Goal: Task Accomplishment & Management: Manage account settings

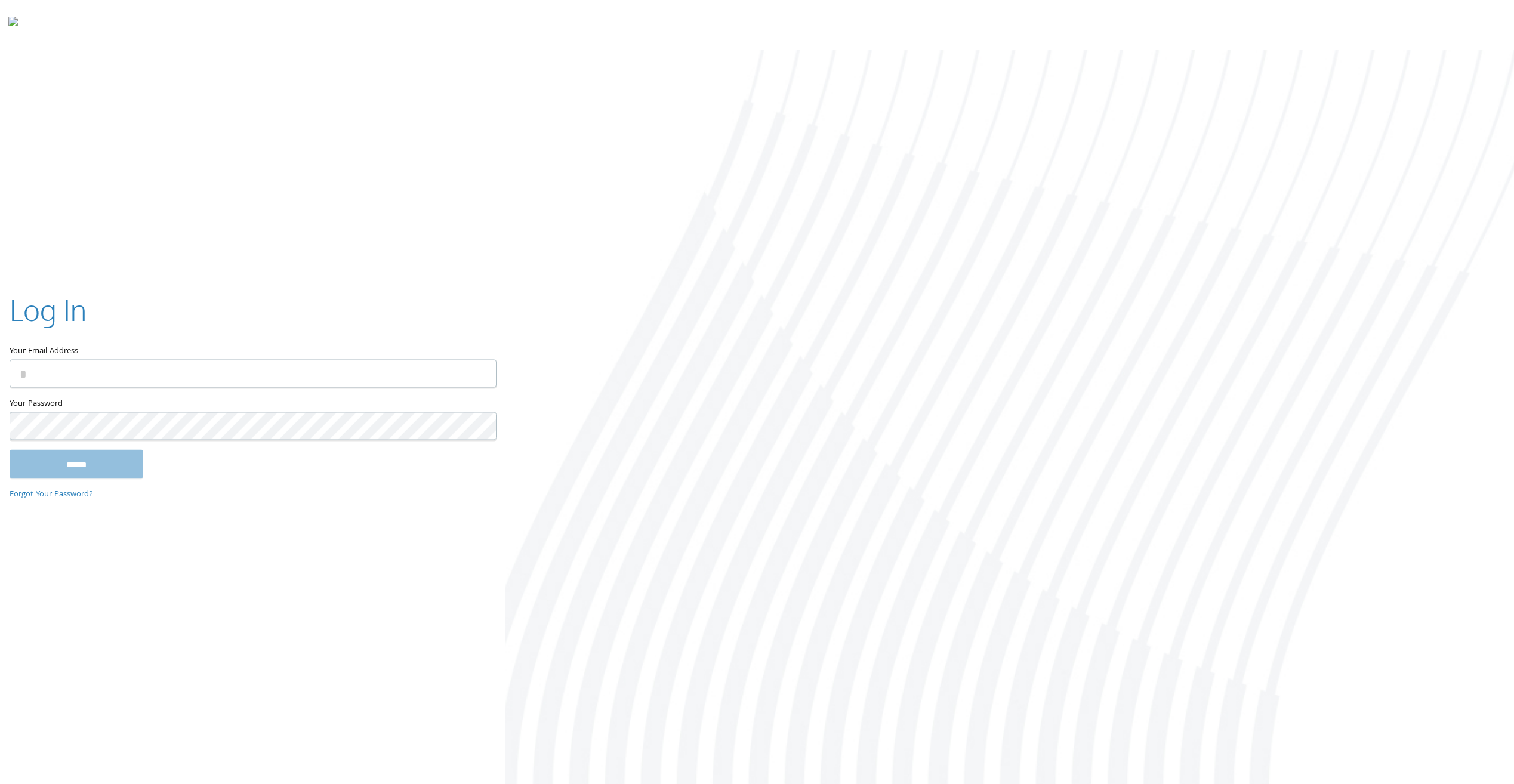
type input "**********"
click at [104, 459] on input "******" at bounding box center [76, 467] width 134 height 29
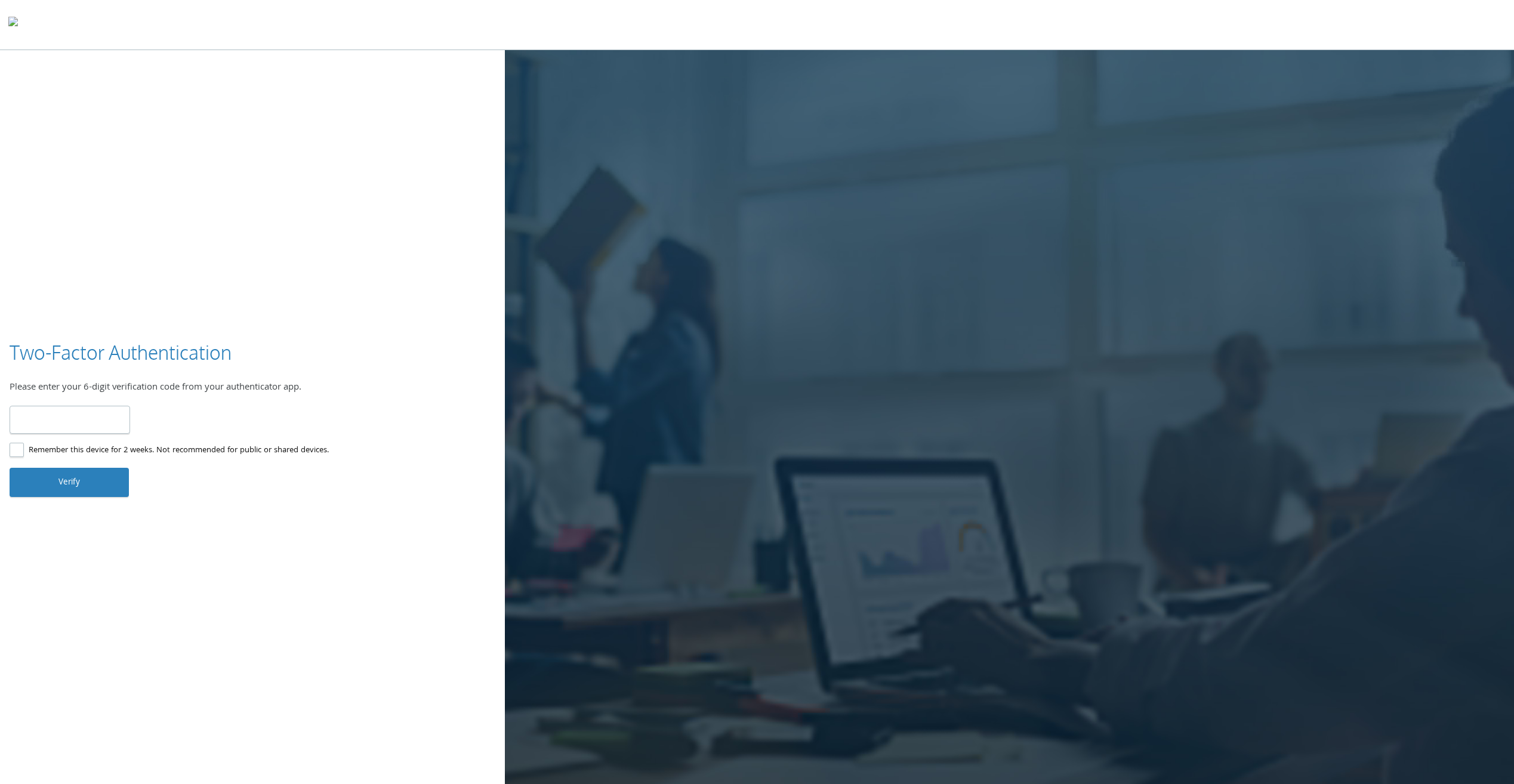
type input "*"
type input "******"
